Goal: Task Accomplishment & Management: Manage account settings

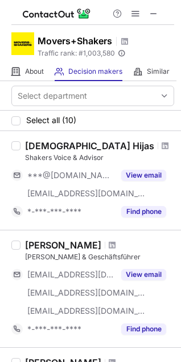
scroll to position [39, 0]
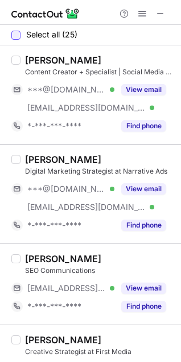
click at [16, 36] on div at bounding box center [15, 35] width 9 height 9
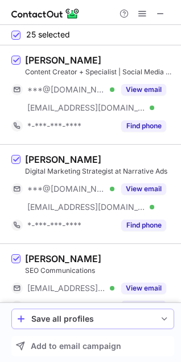
click at [81, 323] on div "Save all profiles" at bounding box center [92, 319] width 123 height 9
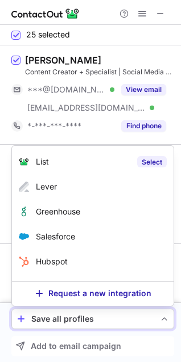
click at [141, 162] on label "Select" at bounding box center [152, 161] width 30 height 11
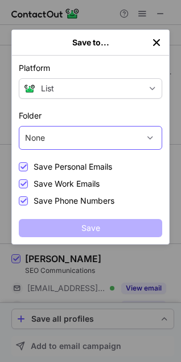
click at [58, 139] on div "None" at bounding box center [78, 138] width 119 height 18
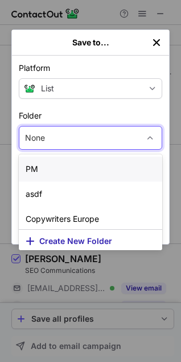
click at [64, 173] on div "PM" at bounding box center [90, 169] width 143 height 25
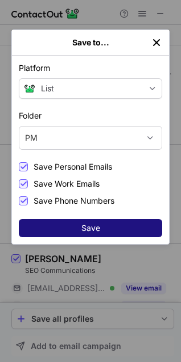
click at [73, 229] on button "Save" at bounding box center [90, 228] width 143 height 18
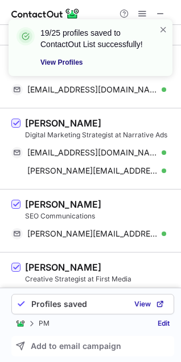
click at [56, 63] on link "View Profiles" at bounding box center [92, 62] width 104 height 11
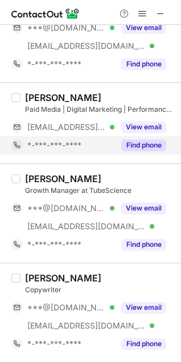
scroll to position [1894, 0]
